Goal: Navigation & Orientation: Find specific page/section

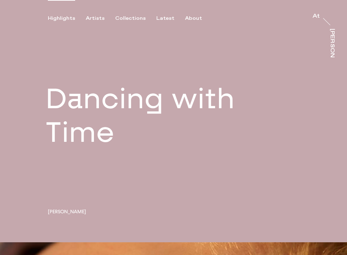
click at [100, 15] on div "Highlights Artists Collections Latest About At At [PERSON_NAME]" at bounding box center [174, 11] width 349 height 22
click at [96, 18] on div "Artists" at bounding box center [95, 18] width 19 height 6
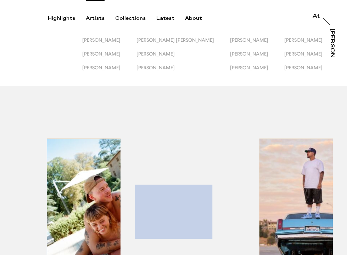
click at [323, 19] on div at bounding box center [326, 21] width 13 height 13
click at [65, 18] on div "Highlights" at bounding box center [61, 18] width 27 height 6
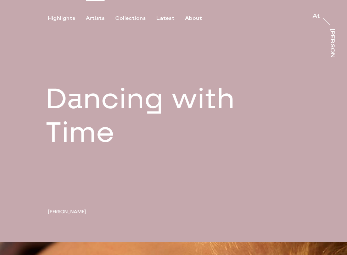
click at [95, 17] on div "Artists" at bounding box center [95, 18] width 19 height 6
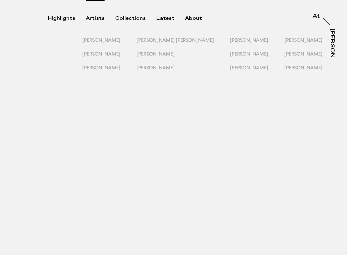
click at [114, 24] on div "[PERSON_NAME] [PERSON_NAME] [PERSON_NAME] [PERSON_NAME] [PERSON_NAME] [PERSON_N…" at bounding box center [173, 43] width 347 height 86
click at [121, 21] on div "Collections" at bounding box center [130, 18] width 30 height 6
